Goal: Find specific page/section: Find specific page/section

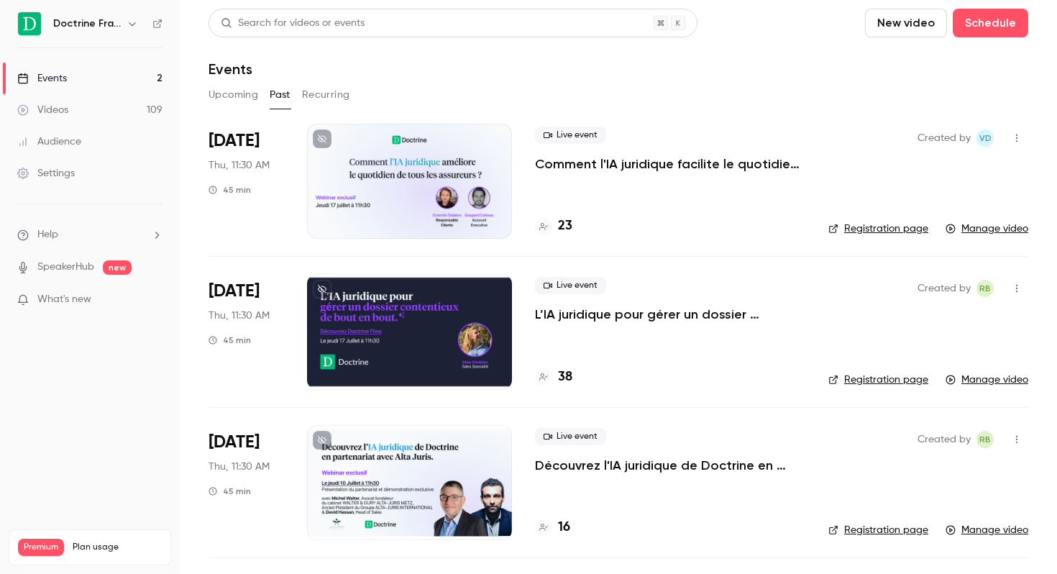
click at [111, 25] on h6 "Doctrine France" at bounding box center [87, 24] width 68 height 14
click at [127, 27] on icon "button" at bounding box center [133, 24] width 12 height 12
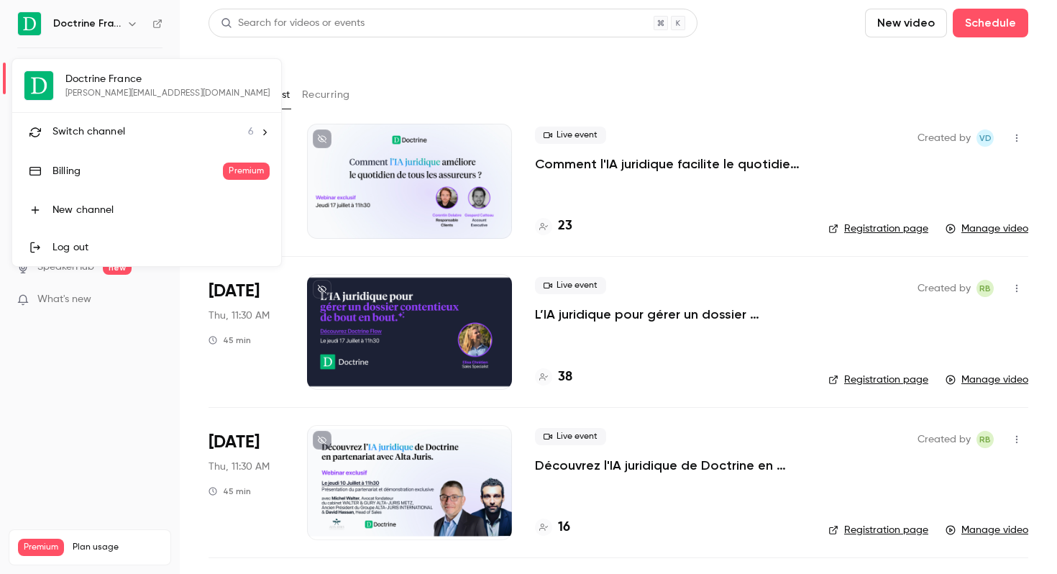
click at [127, 123] on li "Switch channel 6" at bounding box center [146, 132] width 269 height 38
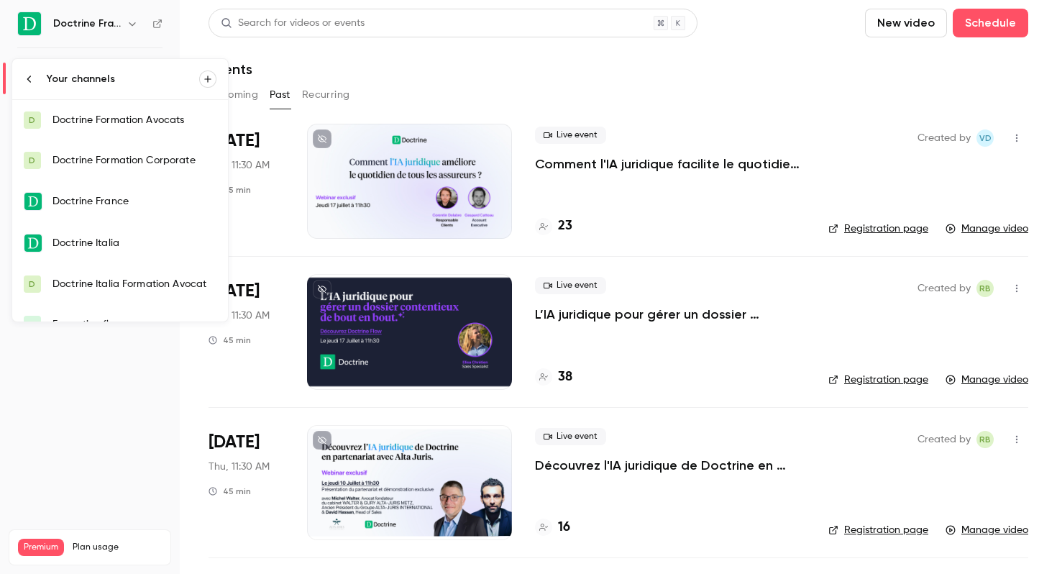
click at [133, 129] on link "D Doctrine Formation Avocats" at bounding box center [120, 120] width 216 height 40
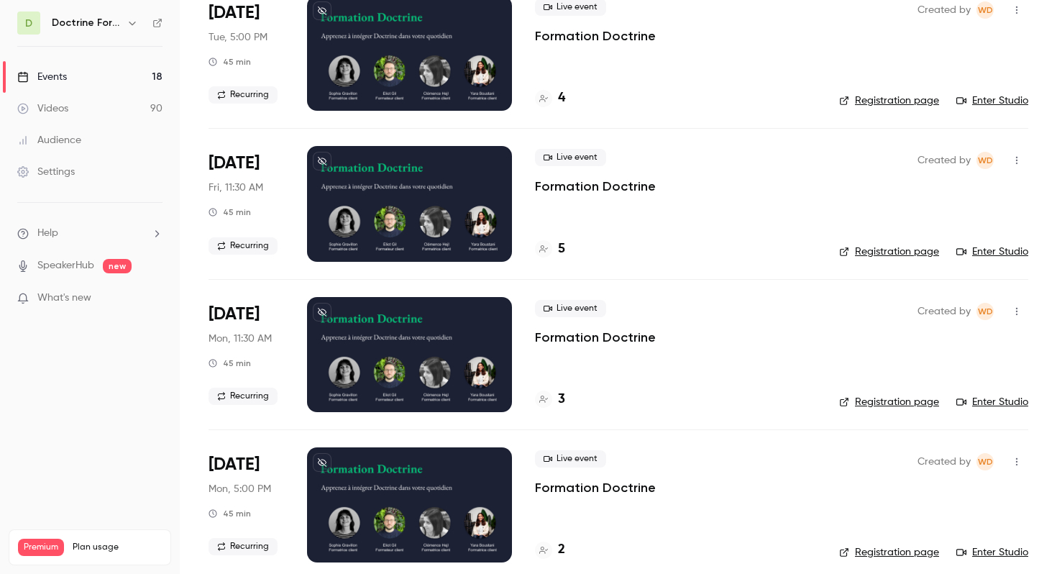
scroll to position [155, 0]
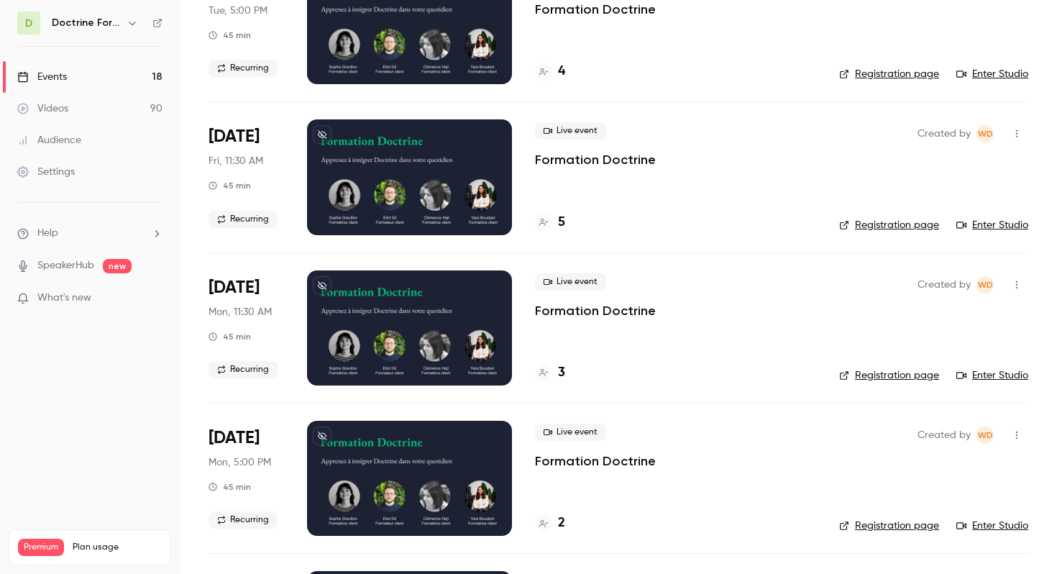
click at [879, 224] on link "Registration page" at bounding box center [889, 225] width 100 height 14
click at [560, 224] on h4 "5" at bounding box center [561, 222] width 7 height 19
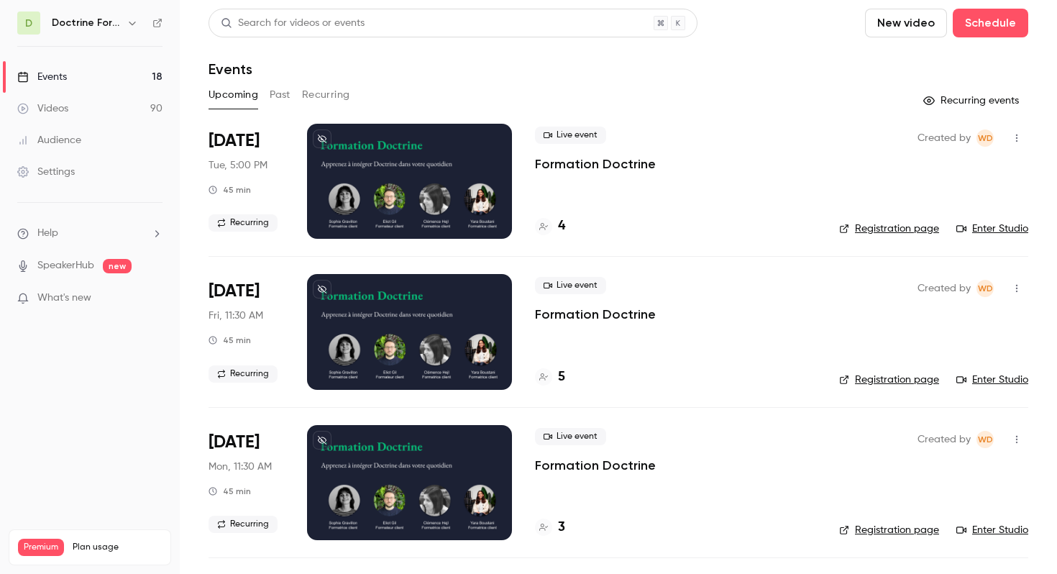
click at [924, 378] on link "Registration page" at bounding box center [889, 379] width 100 height 14
